Goal: Information Seeking & Learning: Understand process/instructions

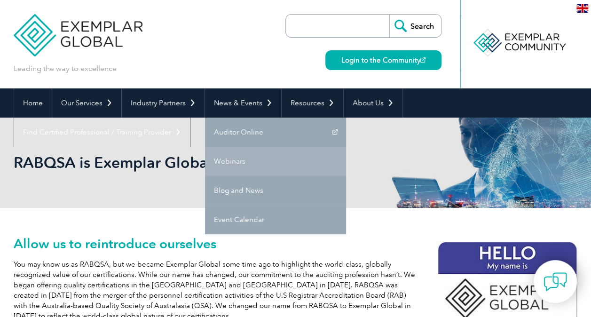
click at [243, 168] on link "Webinars" at bounding box center [275, 161] width 141 height 29
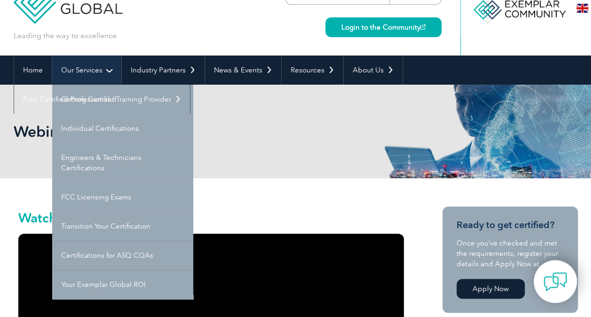
scroll to position [47, 0]
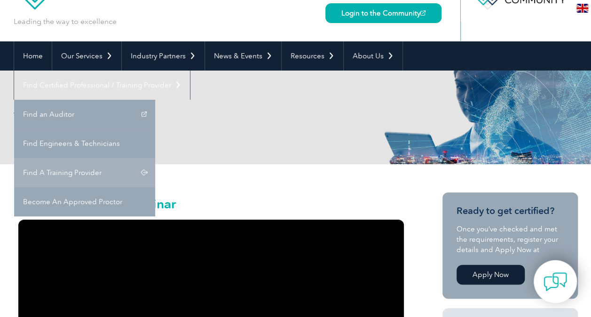
click at [155, 158] on link "Find A Training Provider" at bounding box center [84, 172] width 141 height 29
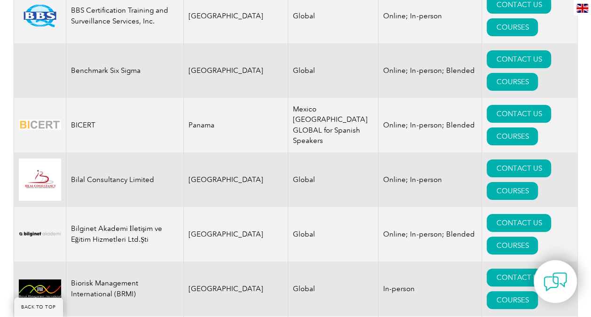
scroll to position [1786, 0]
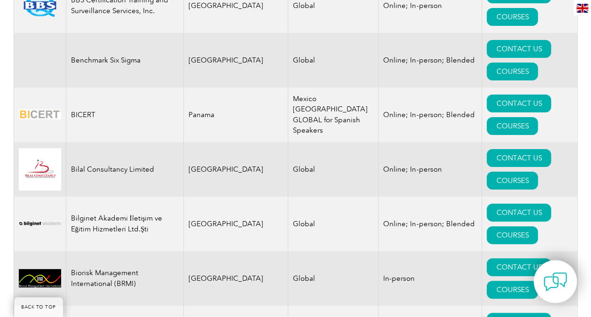
drag, startPoint x: 530, startPoint y: 66, endPoint x: 520, endPoint y: 66, distance: 9.4
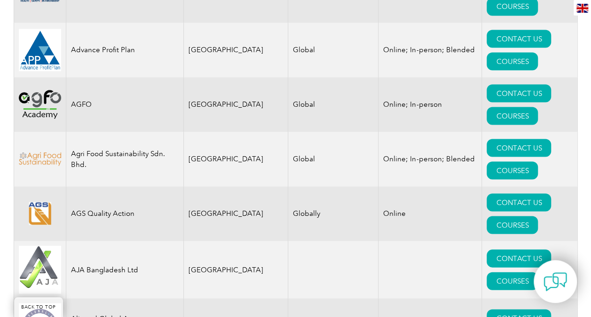
scroll to position [0, 0]
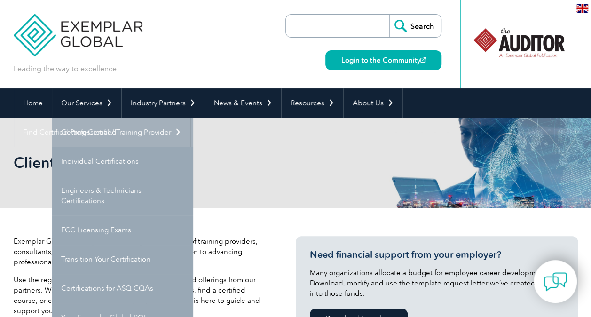
click at [110, 133] on link "Getting Certified" at bounding box center [122, 132] width 141 height 29
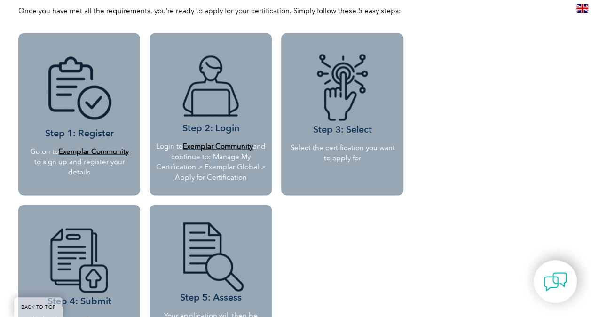
scroll to position [550, 0]
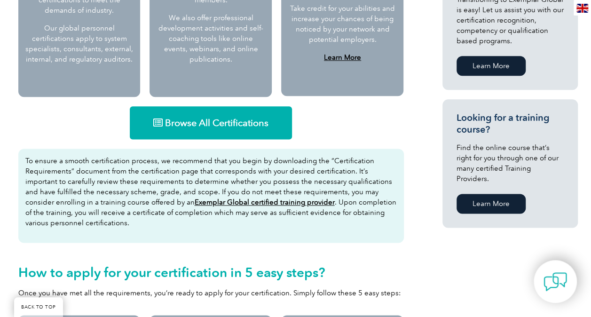
click at [203, 126] on span "Browse All Certifications" at bounding box center [216, 122] width 103 height 9
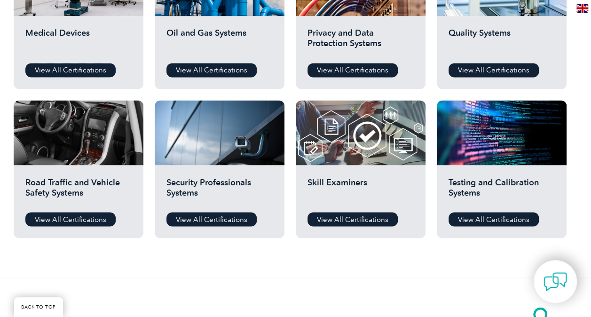
scroll to position [705, 0]
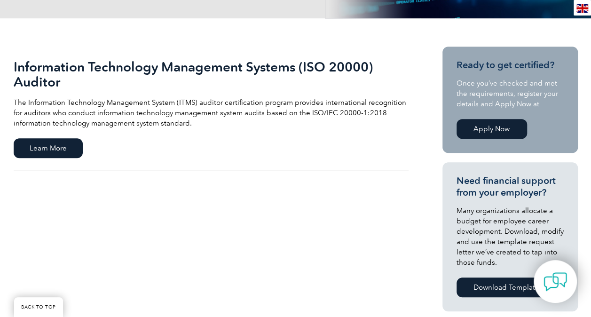
scroll to position [94, 0]
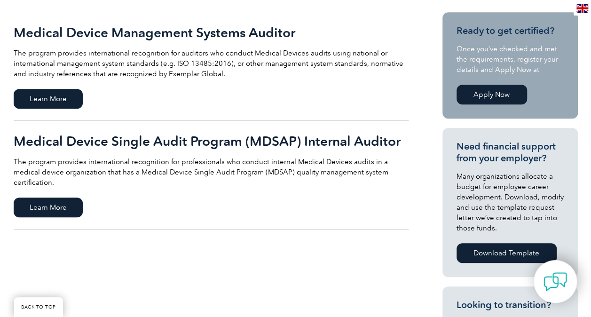
scroll to position [235, 0]
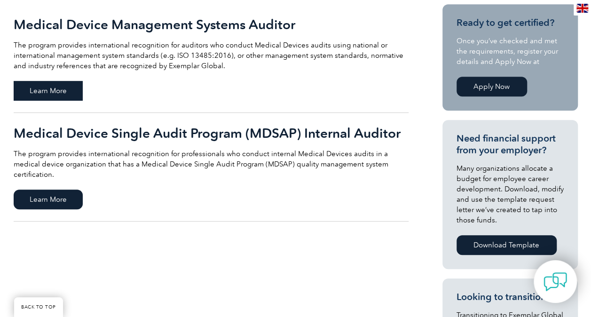
click at [65, 92] on span "Learn More" at bounding box center [48, 91] width 69 height 20
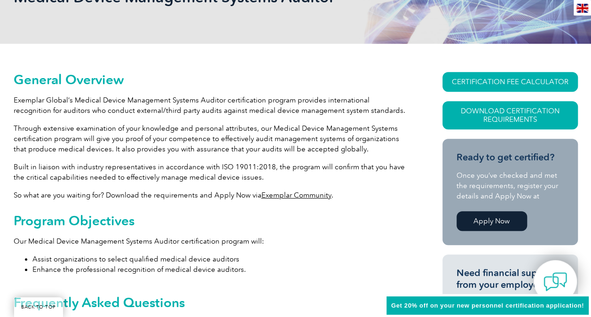
scroll to position [214, 0]
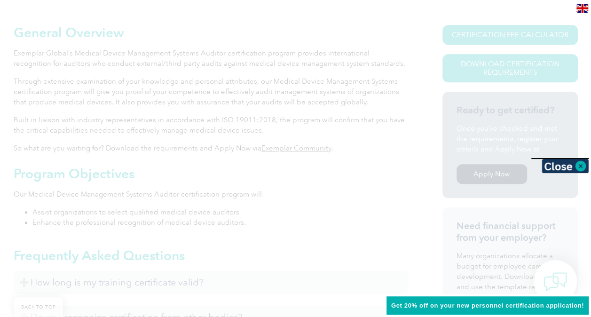
click at [203, 117] on div at bounding box center [295, 158] width 591 height 317
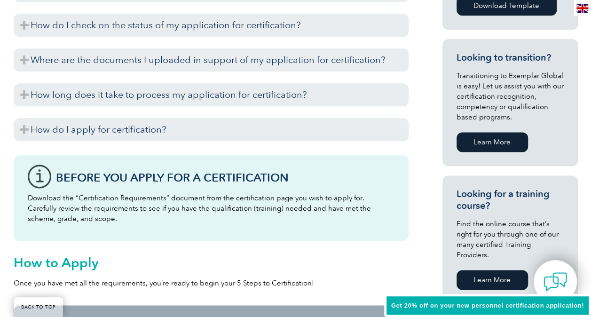
scroll to position [543, 0]
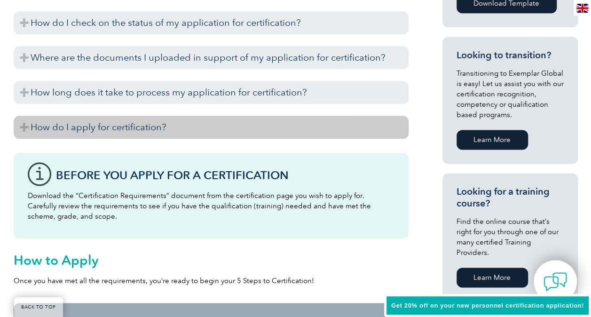
click at [149, 134] on h3 "How do I apply for certification?" at bounding box center [211, 127] width 395 height 23
